Goal: Information Seeking & Learning: Find specific page/section

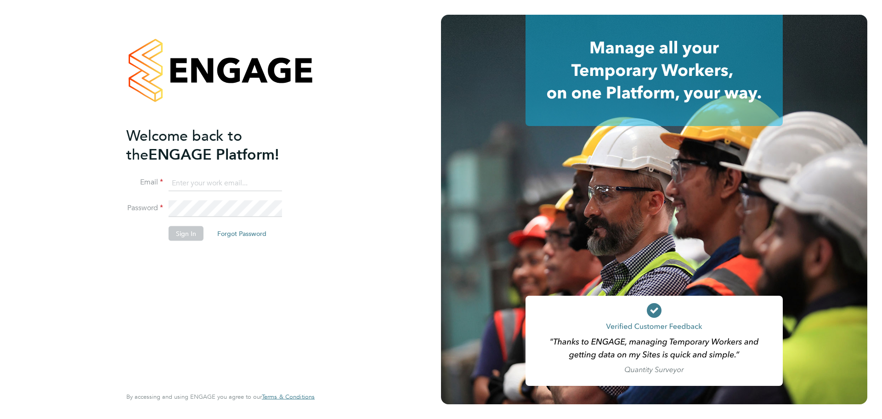
type input "andreeabortan@teamresourcing.co.uk"
click at [195, 252] on div "Welcome back to the ENGAGE Platform! Email andreeabortan@teamresourcing.co.uk P…" at bounding box center [215, 255] width 179 height 259
click at [185, 229] on button "Sign In" at bounding box center [186, 233] width 35 height 15
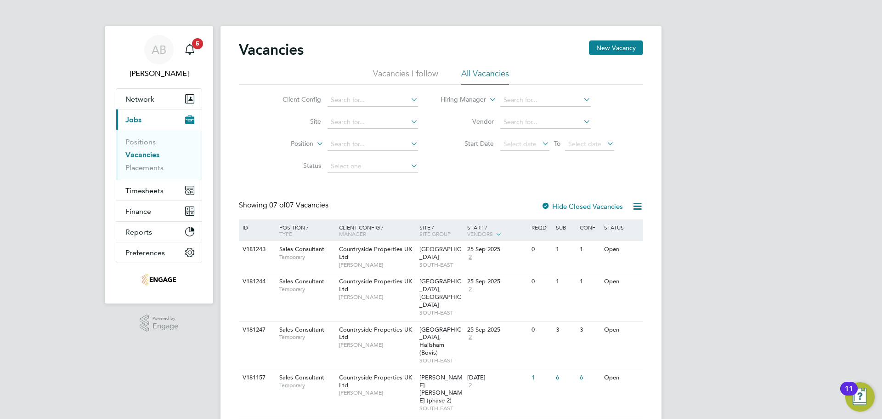
click at [368, 115] on li "Site" at bounding box center [343, 122] width 173 height 22
click at [368, 117] on input at bounding box center [373, 122] width 91 height 13
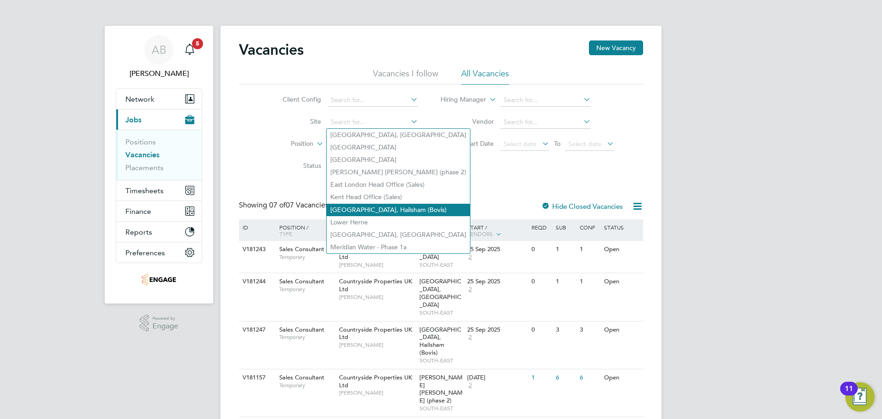
click at [361, 208] on li "[GEOGRAPHIC_DATA], Hailsham (Bovis)" at bounding box center [398, 210] width 143 height 12
type input "[GEOGRAPHIC_DATA], Hailsham (Bovis)"
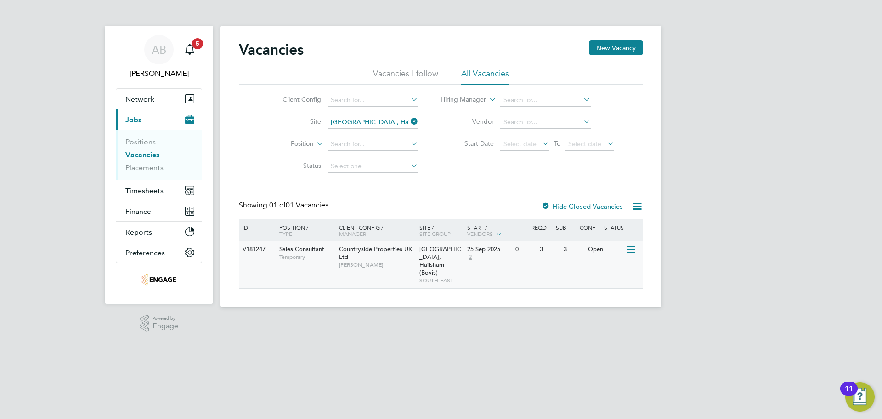
click at [398, 251] on span "Countryside Properties UK Ltd" at bounding box center [375, 253] width 73 height 16
click at [385, 122] on input at bounding box center [373, 122] width 91 height 13
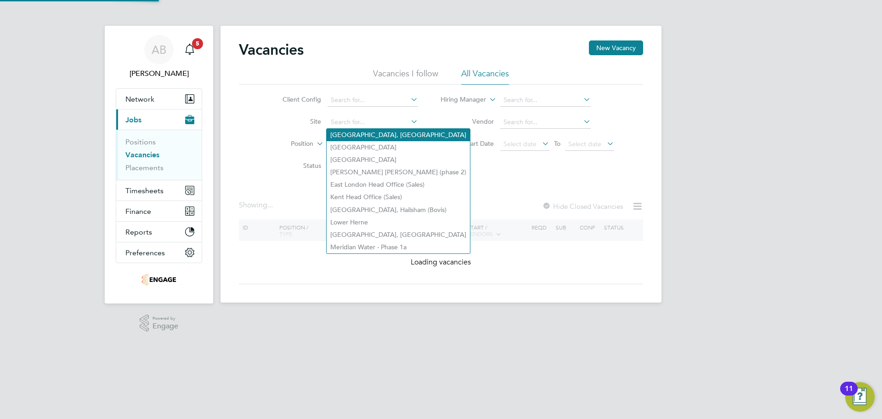
click at [360, 131] on li "Ashdown Gardens, Crowborough" at bounding box center [398, 135] width 143 height 12
type input "Ashdown Gardens, Crowborough"
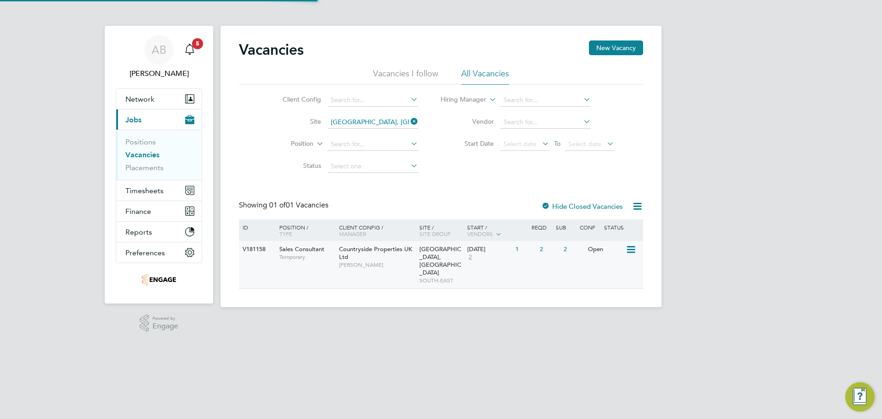
click at [418, 263] on div "Ashdown Gardens, Crowborough SOUTH-EAST" at bounding box center [441, 264] width 48 height 47
click at [361, 121] on input at bounding box center [373, 122] width 91 height 13
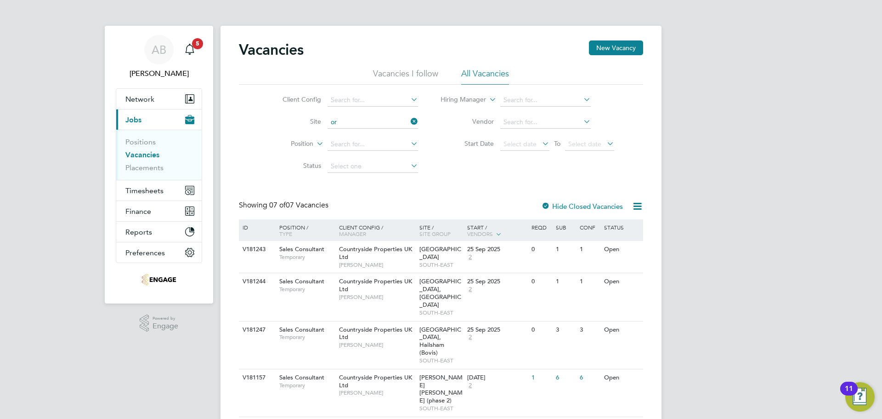
click at [361, 179] on li "Or chard Park, Kirdford" at bounding box center [402, 184] width 151 height 12
type input "Orchard Park, Kirdford"
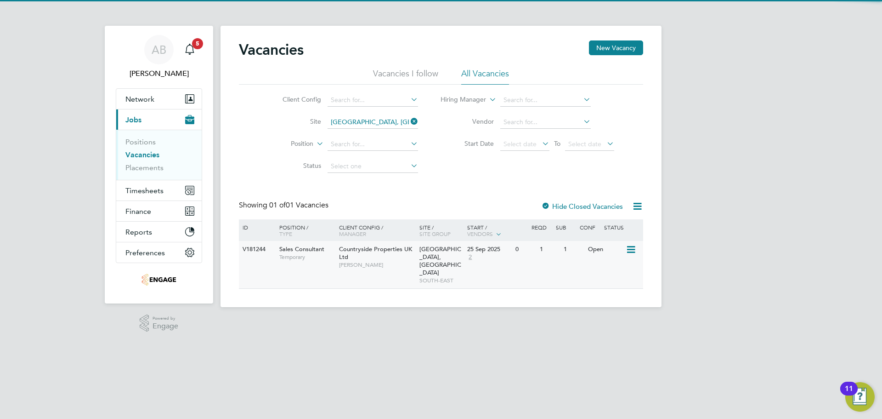
click at [357, 262] on span "Matt Shelley" at bounding box center [377, 264] width 76 height 7
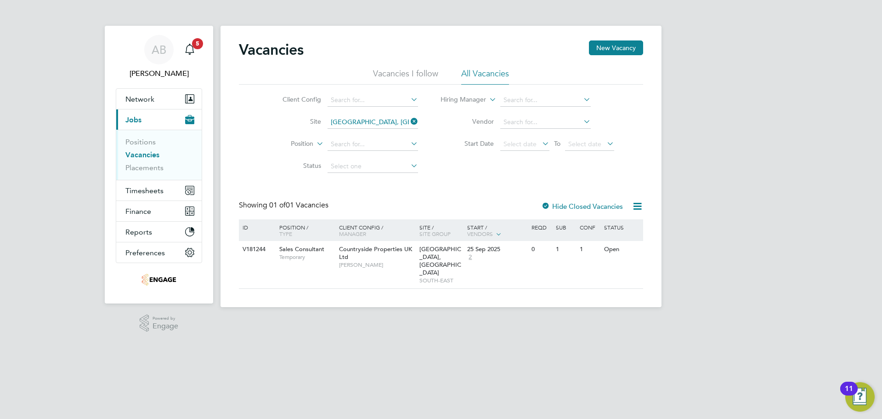
click at [409, 119] on icon at bounding box center [409, 121] width 0 height 13
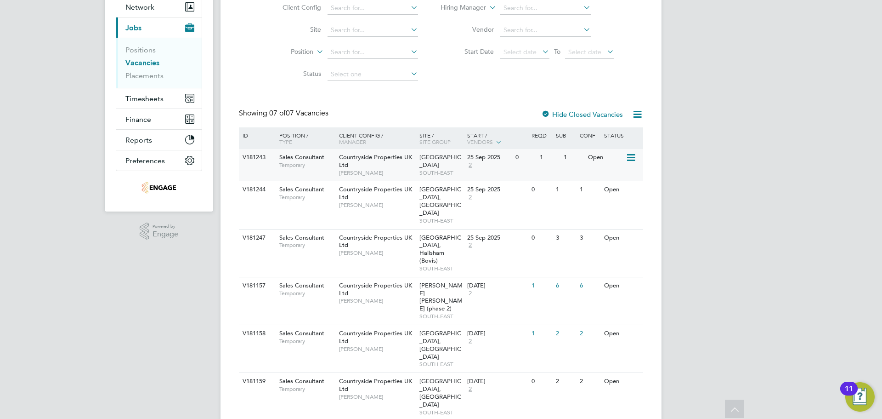
scroll to position [97, 0]
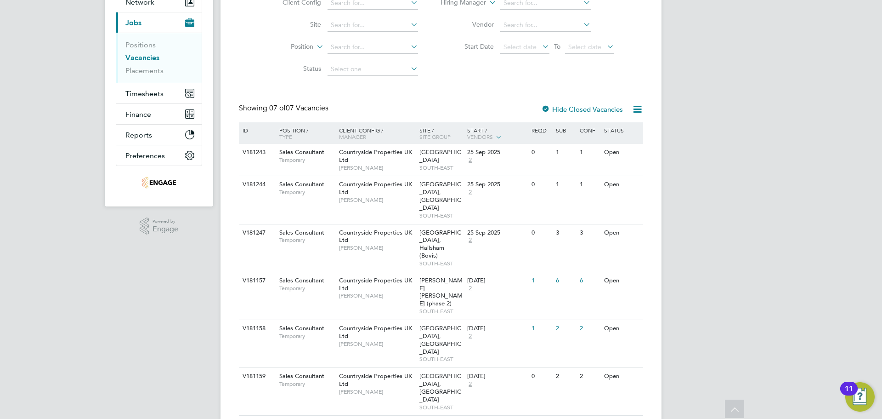
click at [562, 105] on label "Hide Closed Vacancies" at bounding box center [582, 109] width 82 height 9
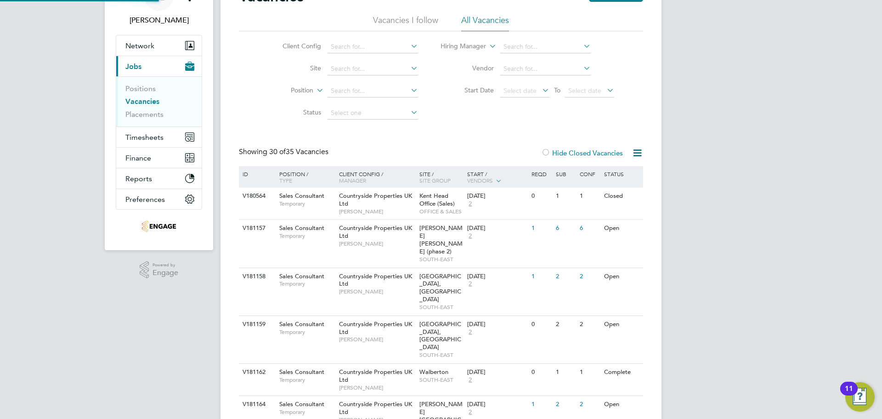
scroll to position [138, 0]
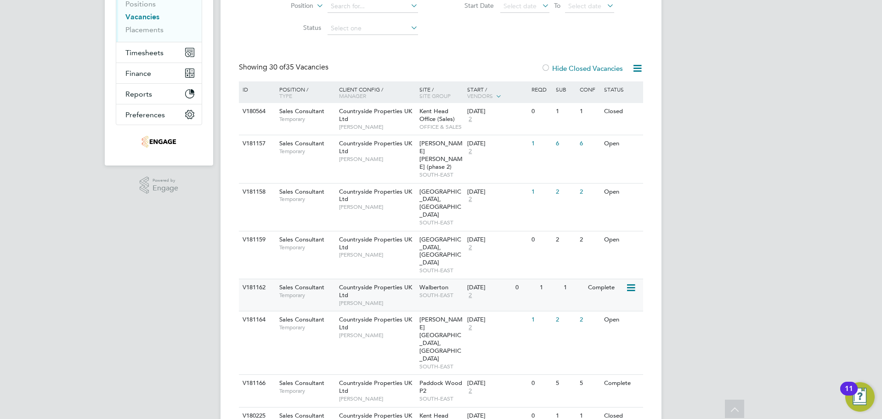
click at [449, 279] on div "Walberton SOUTH-EAST" at bounding box center [441, 291] width 48 height 24
click at [379, 122] on div "Countryside Properties UK Ltd Jennifer Alexander" at bounding box center [377, 119] width 80 height 32
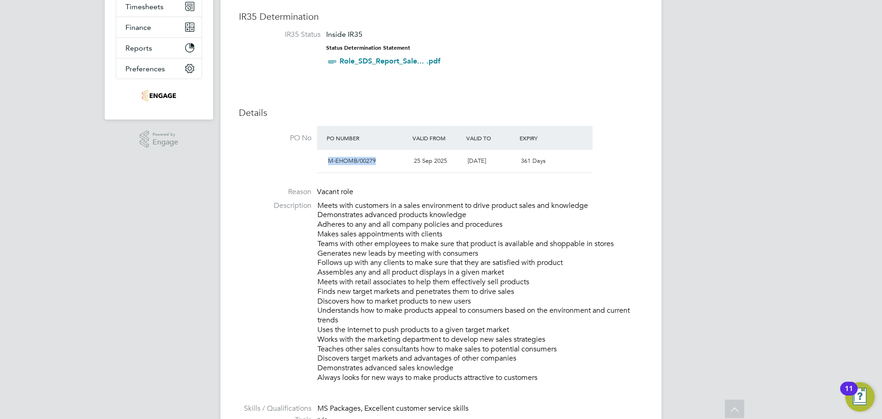
drag, startPoint x: 382, startPoint y: 159, endPoint x: 325, endPoint y: 161, distance: 57.0
click at [325, 161] on div "M-EHOMB/00279" at bounding box center [367, 160] width 86 height 15
copy span "M-EHOMB/00279"
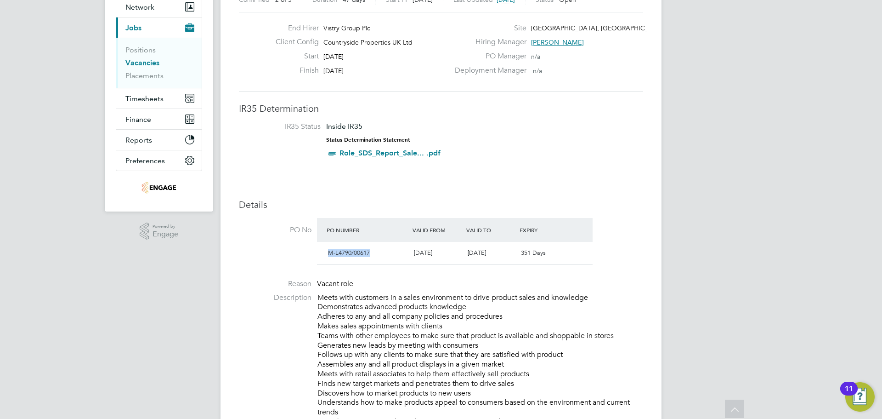
drag, startPoint x: 376, startPoint y: 256, endPoint x: 325, endPoint y: 251, distance: 51.2
click at [325, 251] on div "M-L4790/00617" at bounding box center [367, 252] width 86 height 15
copy span "M-L4790/00617"
drag, startPoint x: 381, startPoint y: 252, endPoint x: 333, endPoint y: 251, distance: 47.8
click at [333, 251] on div "M-L4830/00389" at bounding box center [367, 252] width 86 height 15
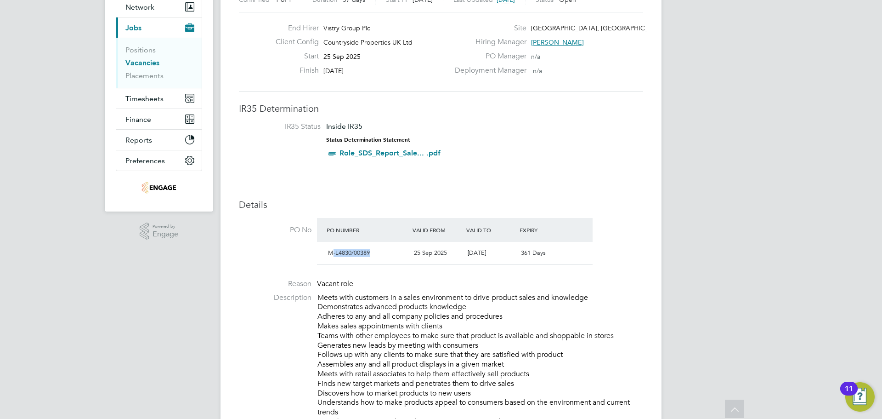
click at [382, 254] on div "M-L4830/00389" at bounding box center [367, 252] width 86 height 15
drag, startPoint x: 377, startPoint y: 253, endPoint x: 327, endPoint y: 252, distance: 50.1
click at [327, 252] on div "M-L4830/00389" at bounding box center [367, 252] width 86 height 15
copy span "M-L4830/00389"
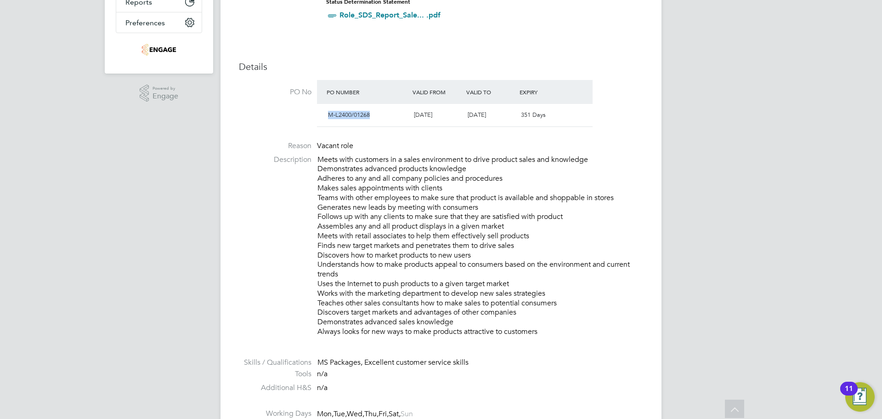
drag, startPoint x: 374, startPoint y: 114, endPoint x: 324, endPoint y: 113, distance: 50.1
click at [324, 113] on div "M-L2400/01268 15 Sep 2025 15 Sep 2026 351 Days" at bounding box center [455, 115] width 276 height 23
copy span "M-L2400/01268"
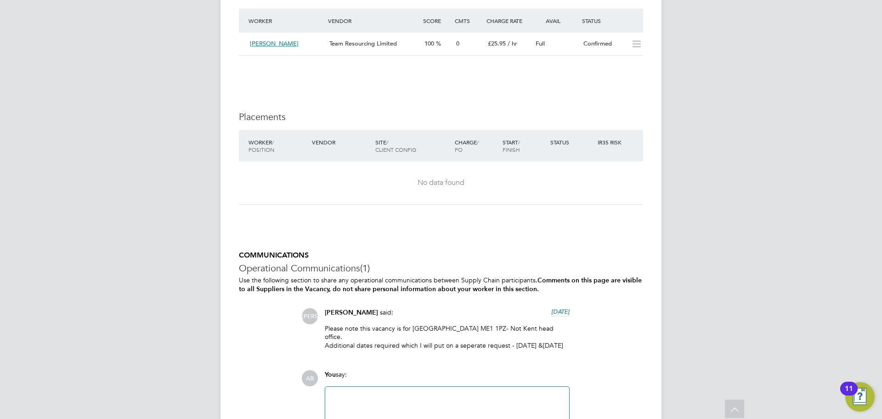
scroll to position [995, 0]
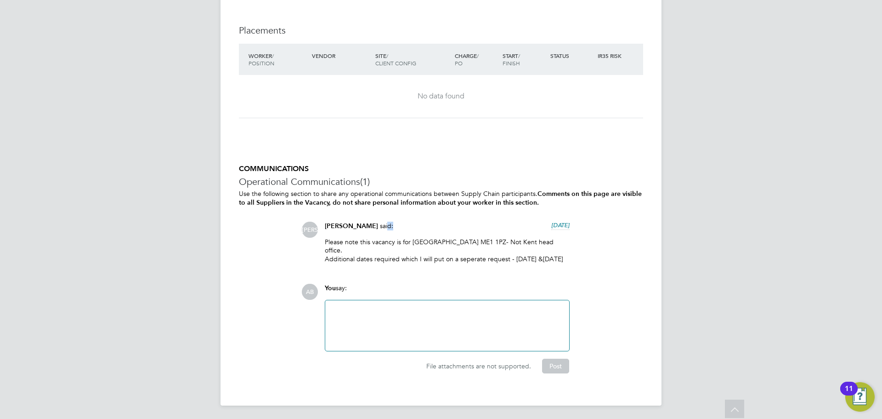
drag, startPoint x: 391, startPoint y: 235, endPoint x: 465, endPoint y: 233, distance: 74.0
click at [465, 233] on div "[PERSON_NAME] said: [DATE]" at bounding box center [447, 230] width 245 height 16
click at [440, 248] on p "Please note this vacancy is for [GEOGRAPHIC_DATA] ME1 1PZ- Not Kent head office…" at bounding box center [447, 250] width 245 height 25
drag, startPoint x: 389, startPoint y: 247, endPoint x: 450, endPoint y: 244, distance: 61.2
click at [450, 244] on p "Please note this vacancy is for [GEOGRAPHIC_DATA] ME1 1PZ- Not Kent head office…" at bounding box center [447, 250] width 245 height 25
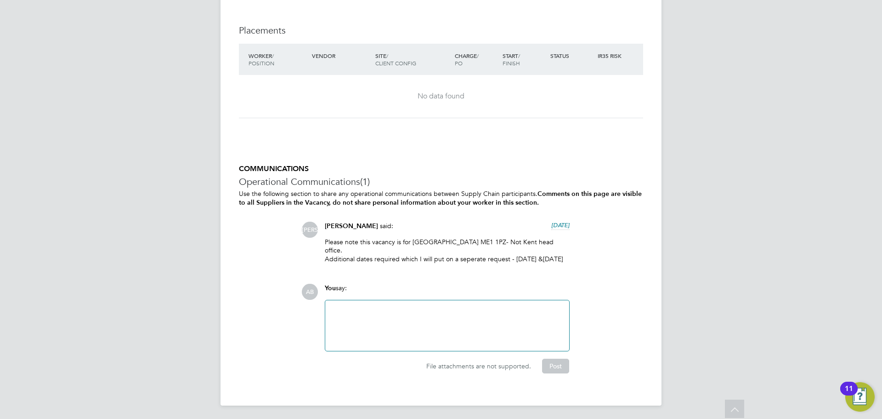
click at [437, 249] on p "Please note this vacancy is for [GEOGRAPHIC_DATA] ME1 1PZ- Not Kent head office…" at bounding box center [447, 250] width 245 height 25
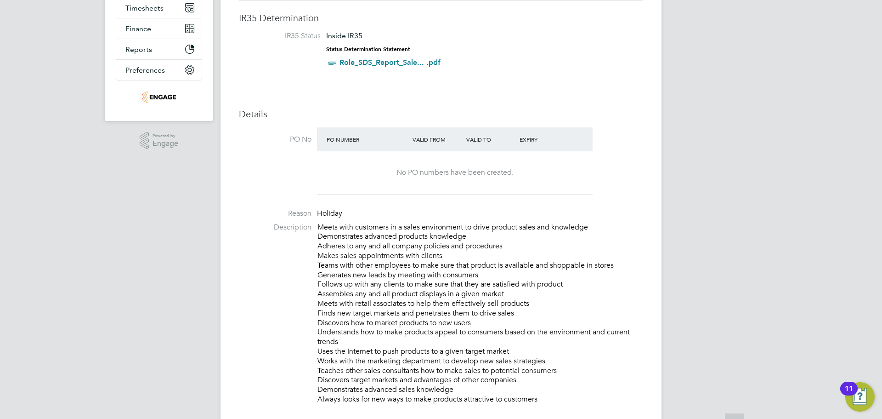
scroll to position [184, 0]
